Goal: Information Seeking & Learning: Learn about a topic

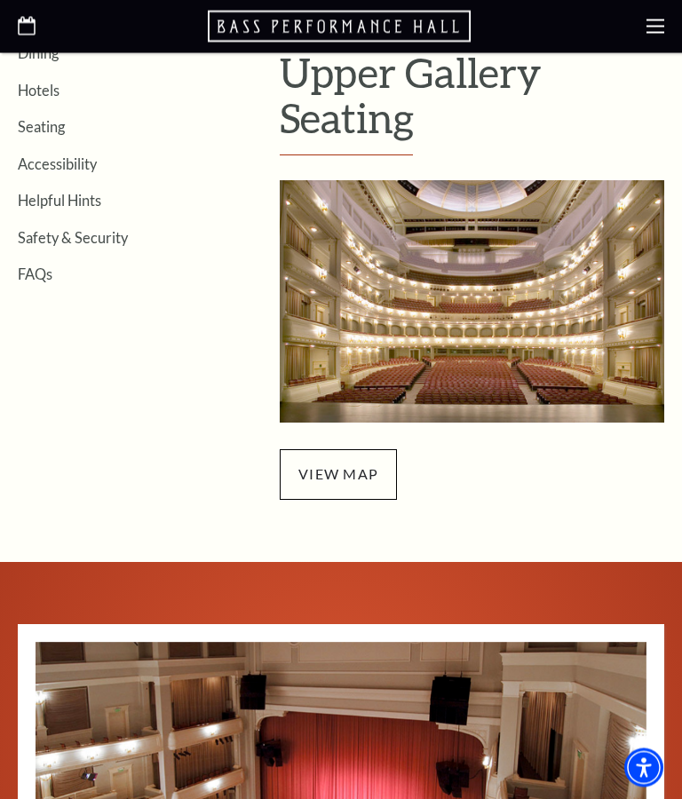
scroll to position [475, 0]
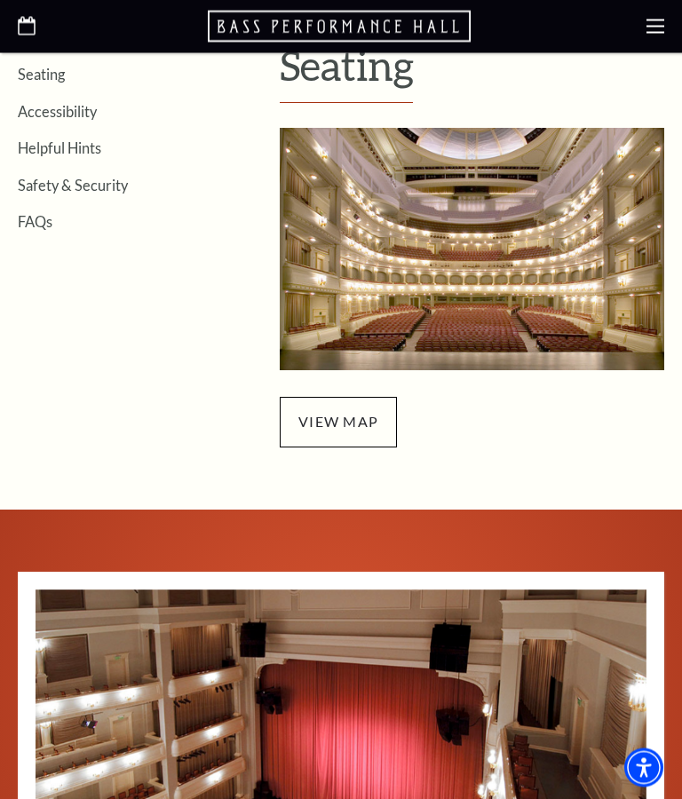
click at [345, 416] on span "view map" at bounding box center [338, 423] width 117 height 50
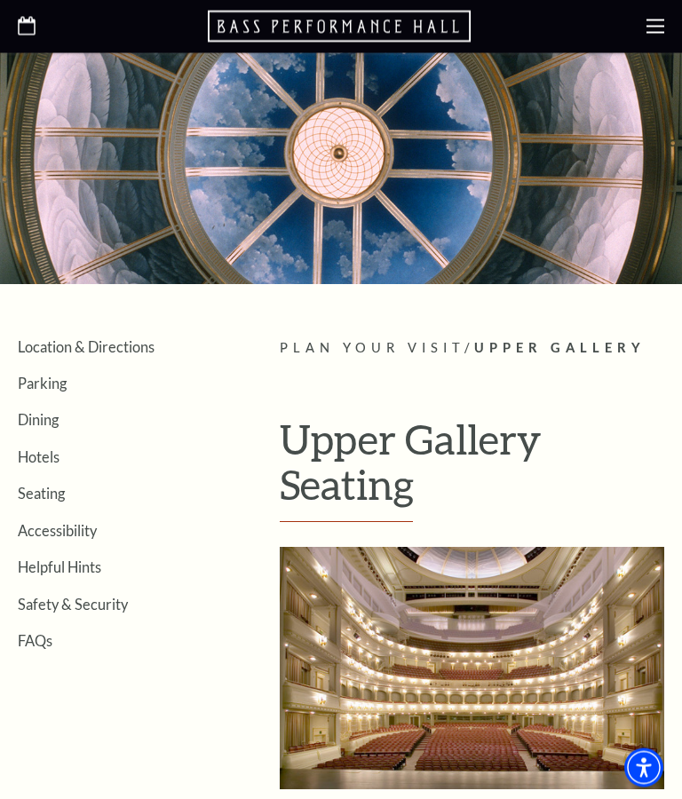
scroll to position [0, 0]
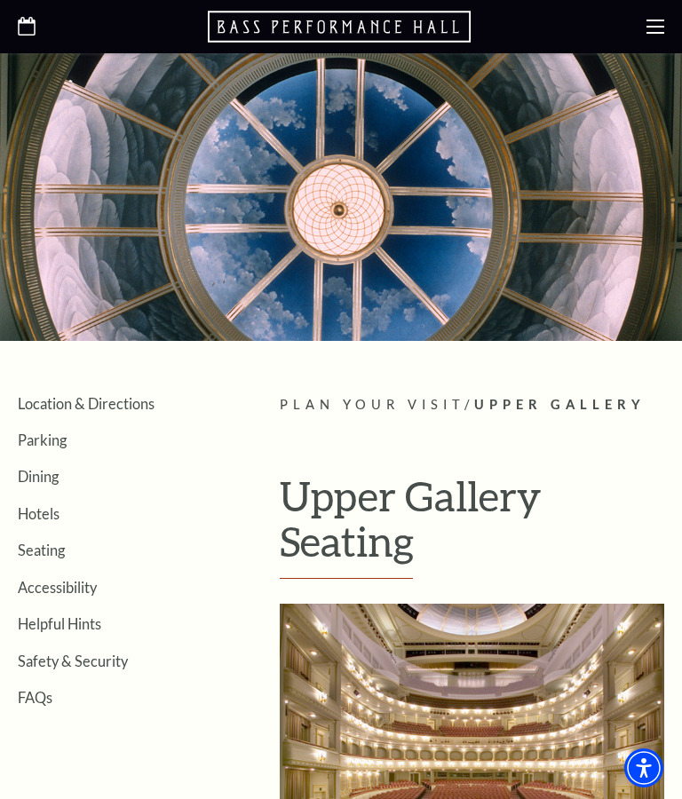
click at [653, 23] on icon at bounding box center [655, 27] width 18 height 18
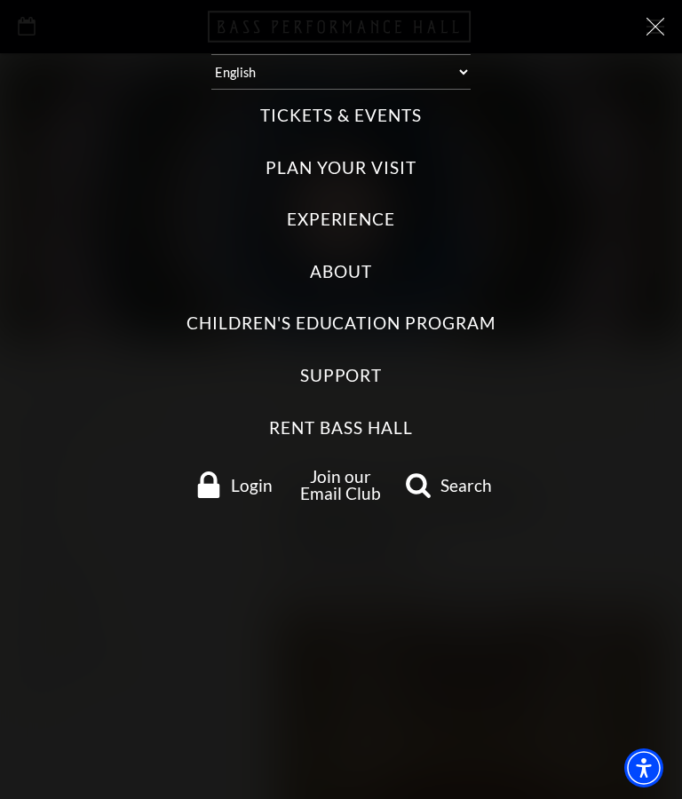
click at [398, 110] on label "Tickets & Events" at bounding box center [340, 116] width 161 height 24
click at [0, 0] on Events "Tickets & Events" at bounding box center [0, 0] width 0 height 0
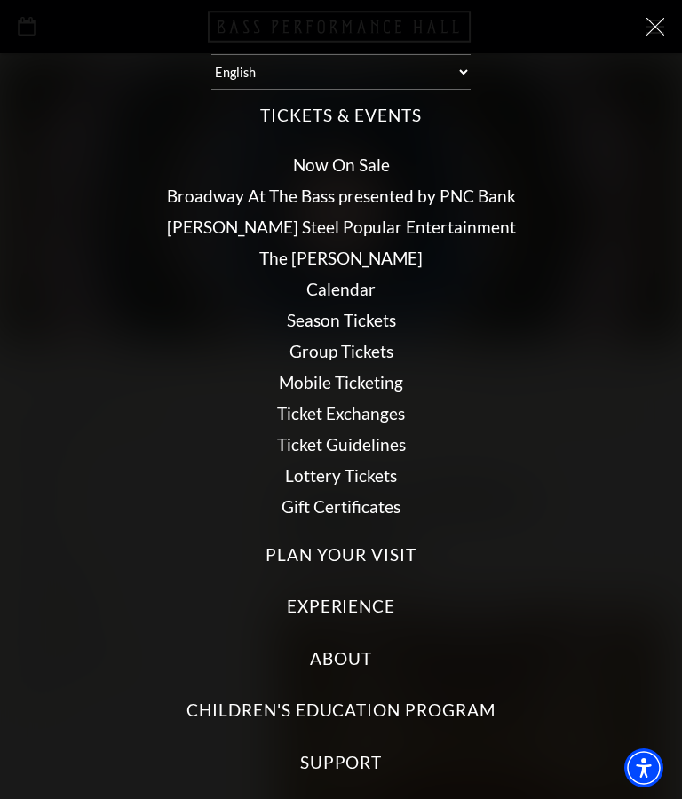
click at [368, 288] on link "Calendar" at bounding box center [340, 289] width 69 height 20
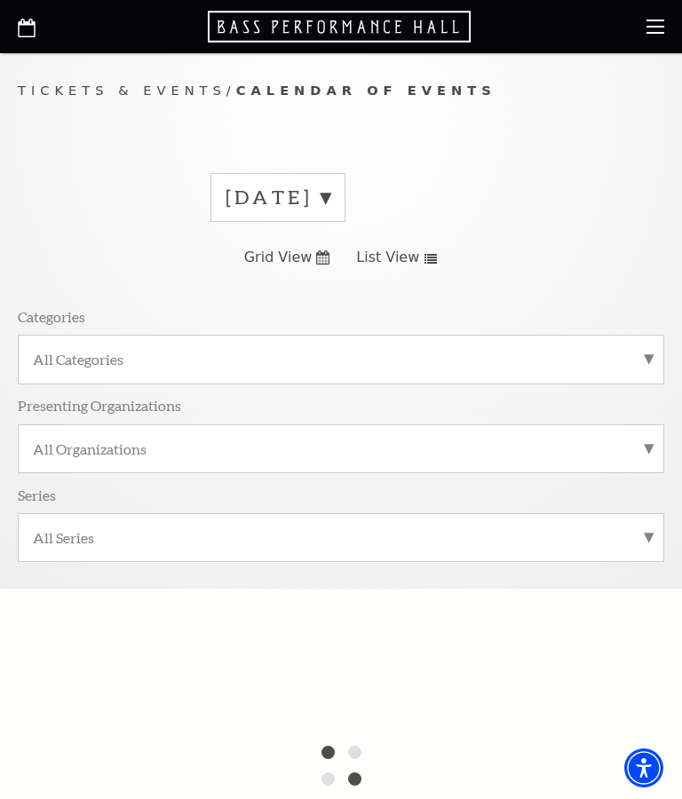
click at [330, 200] on label "August 2025" at bounding box center [278, 198] width 105 height 28
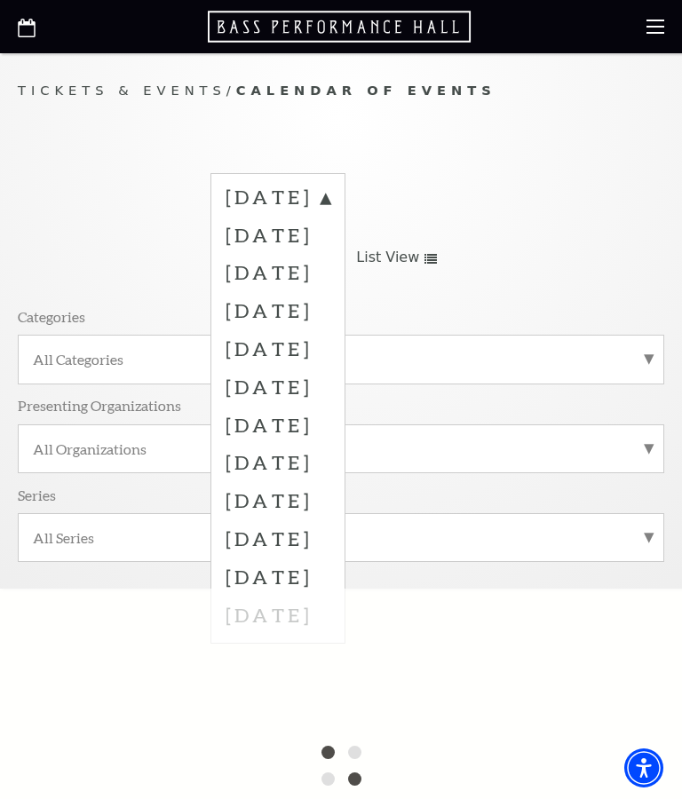
click at [330, 304] on label "November 2025" at bounding box center [278, 310] width 105 height 38
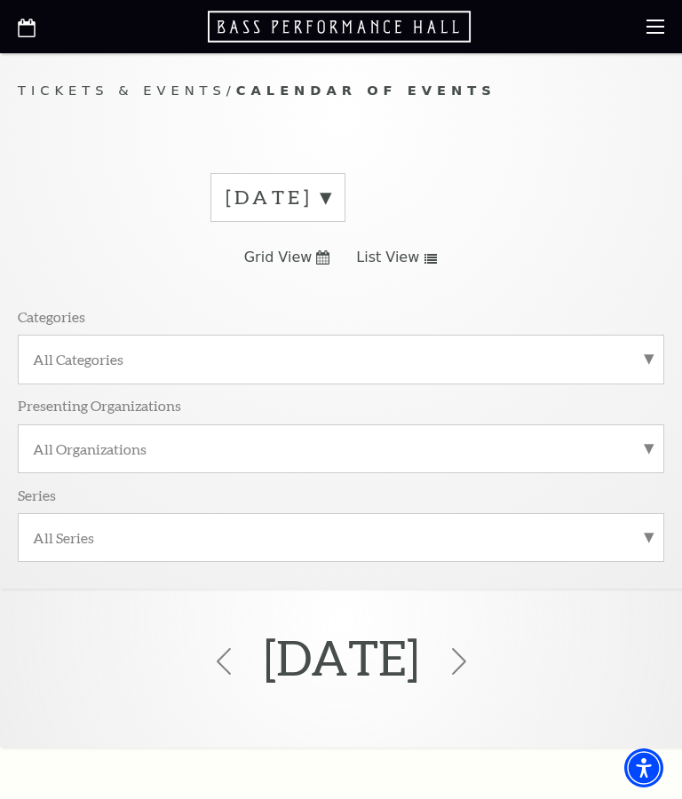
click at [404, 252] on span "List View" at bounding box center [387, 258] width 63 height 20
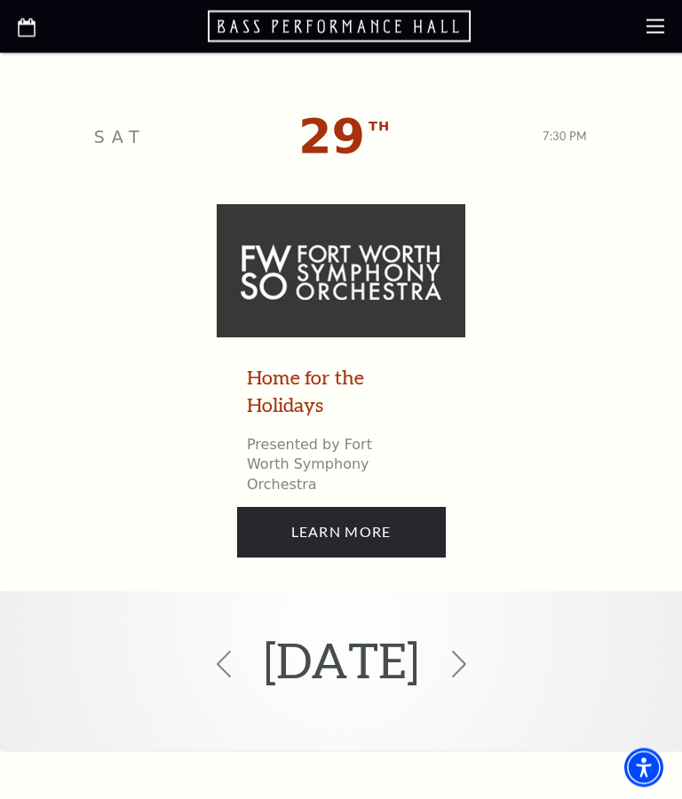
scroll to position [12359, 0]
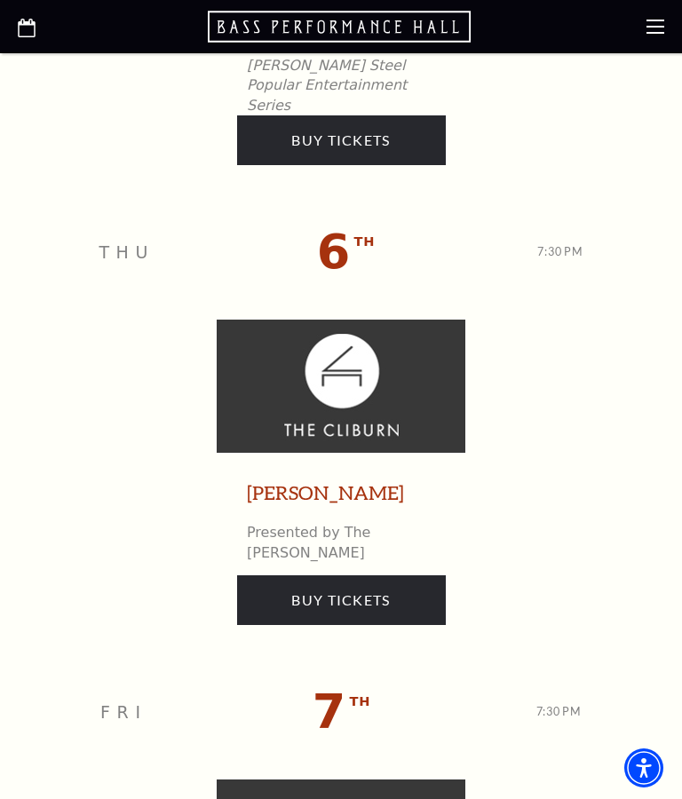
scroll to position [0, 0]
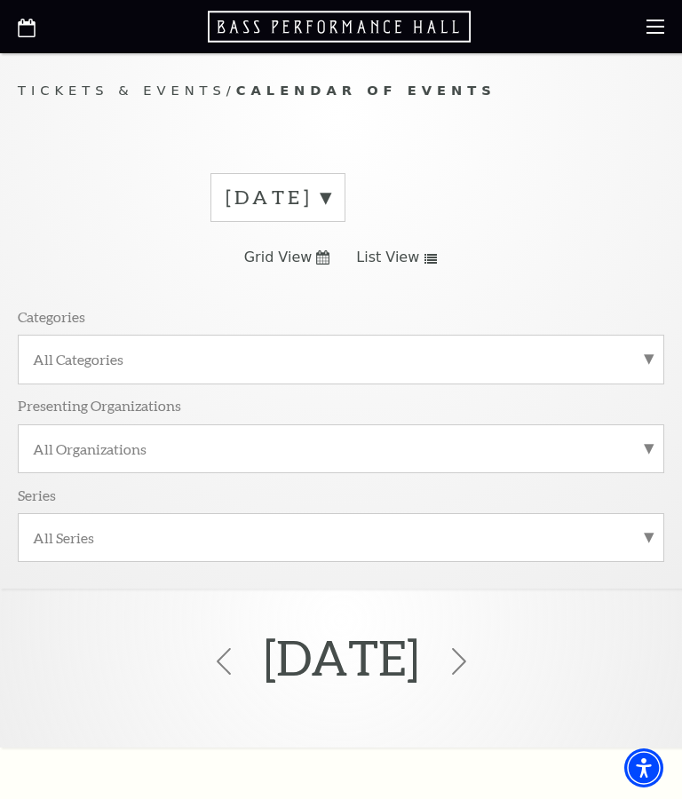
click at [654, 28] on icon at bounding box center [655, 27] width 18 height 18
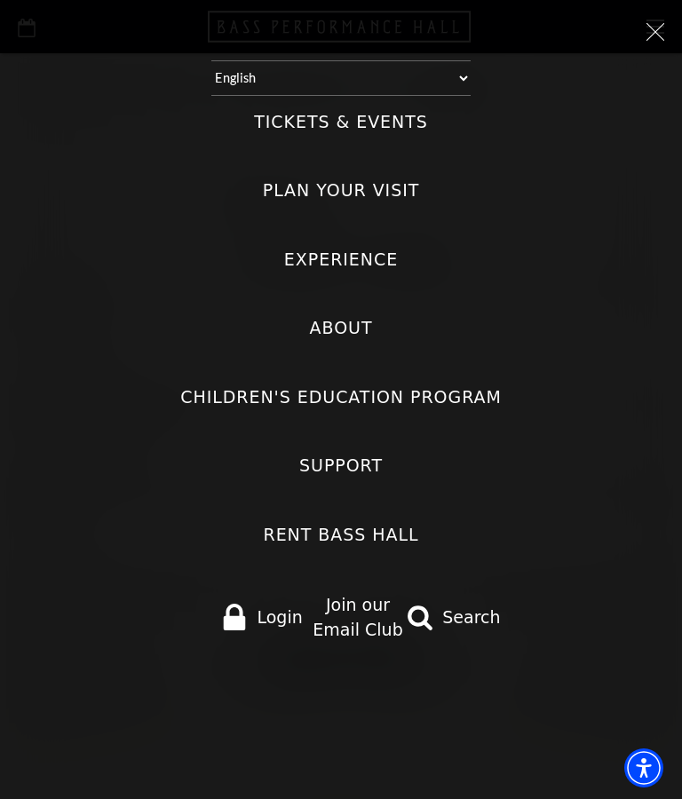
click at [651, 29] on icon at bounding box center [655, 32] width 18 height 18
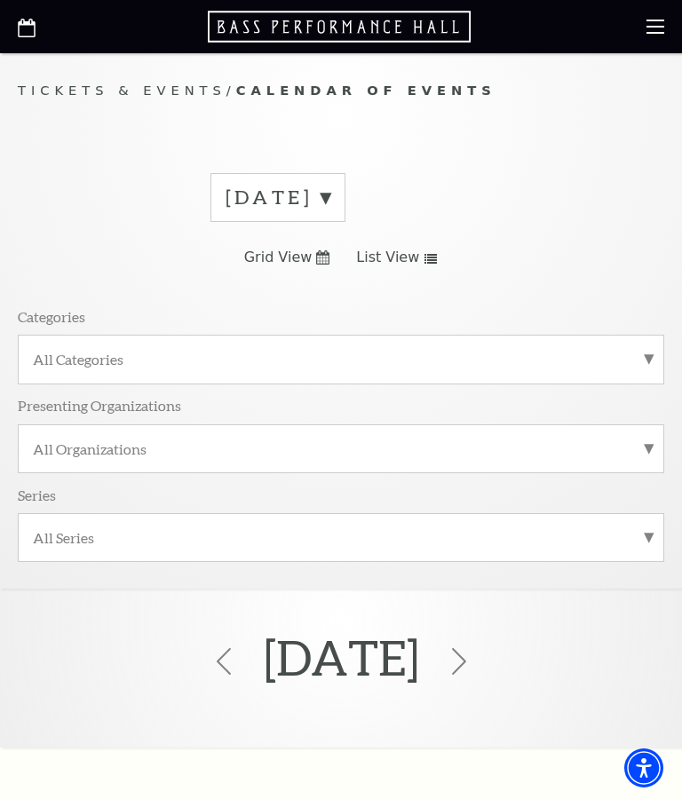
click at [644, 528] on label "All Series" at bounding box center [341, 537] width 616 height 19
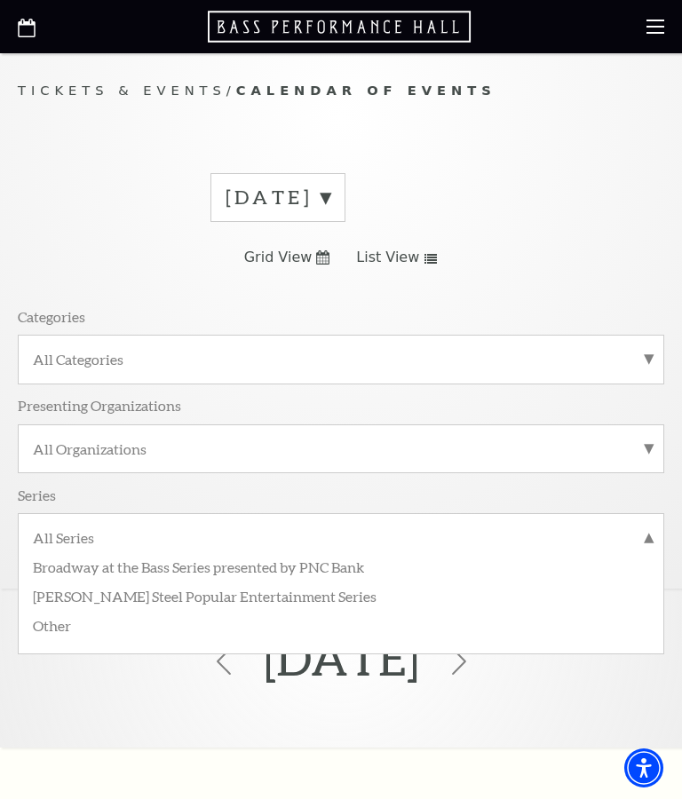
click at [654, 349] on div "All Categories" at bounding box center [341, 359] width 646 height 49
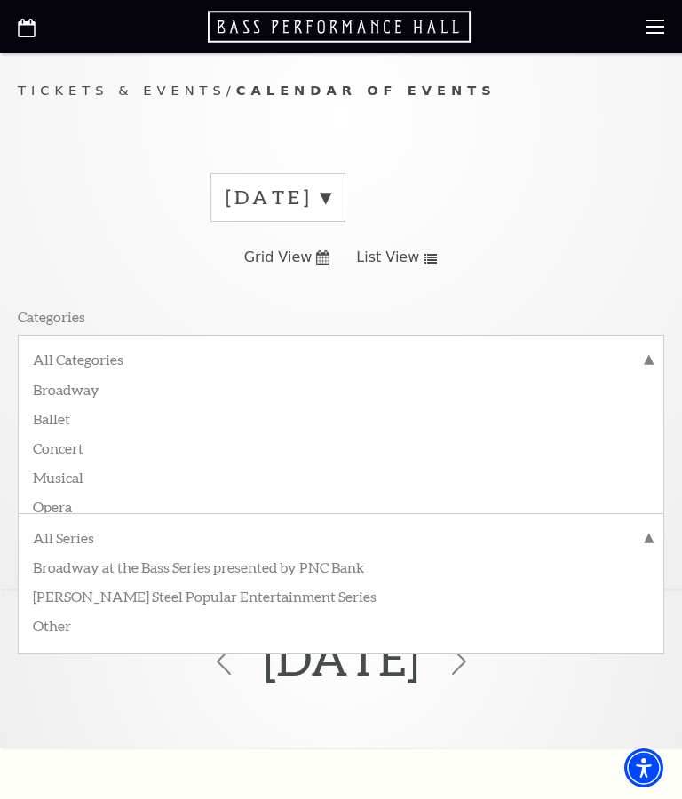
click at [89, 386] on label "Broadway" at bounding box center [341, 388] width 616 height 29
